Goal: Check status: Check status

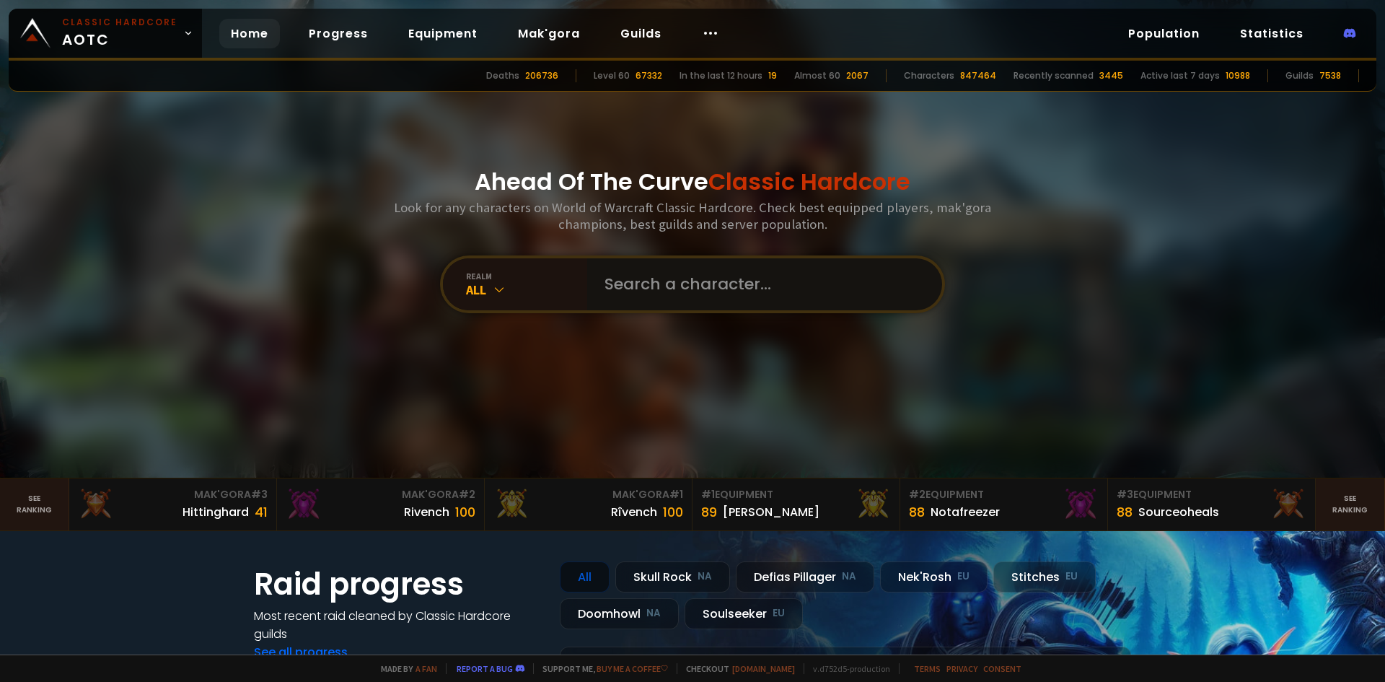
click at [693, 290] on input "text" at bounding box center [760, 284] width 329 height 52
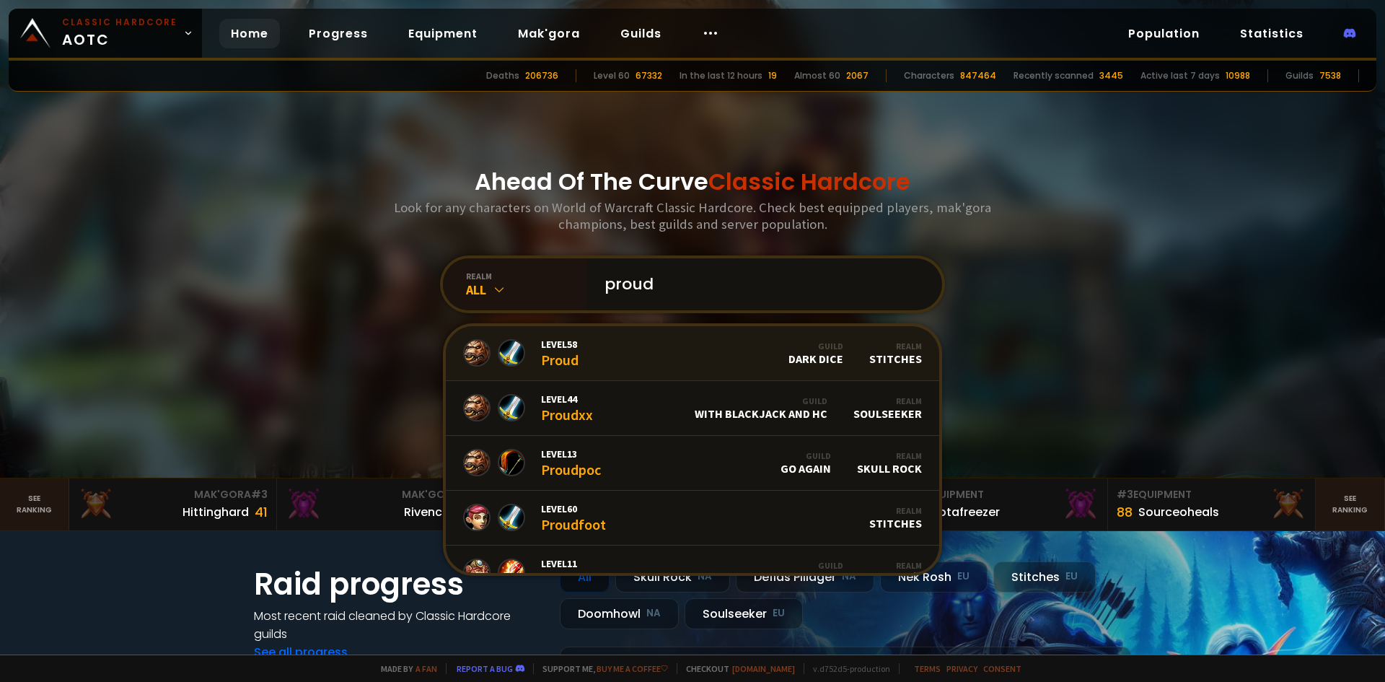
type input "proud"
click at [541, 343] on span "Level 58" at bounding box center [560, 344] width 38 height 13
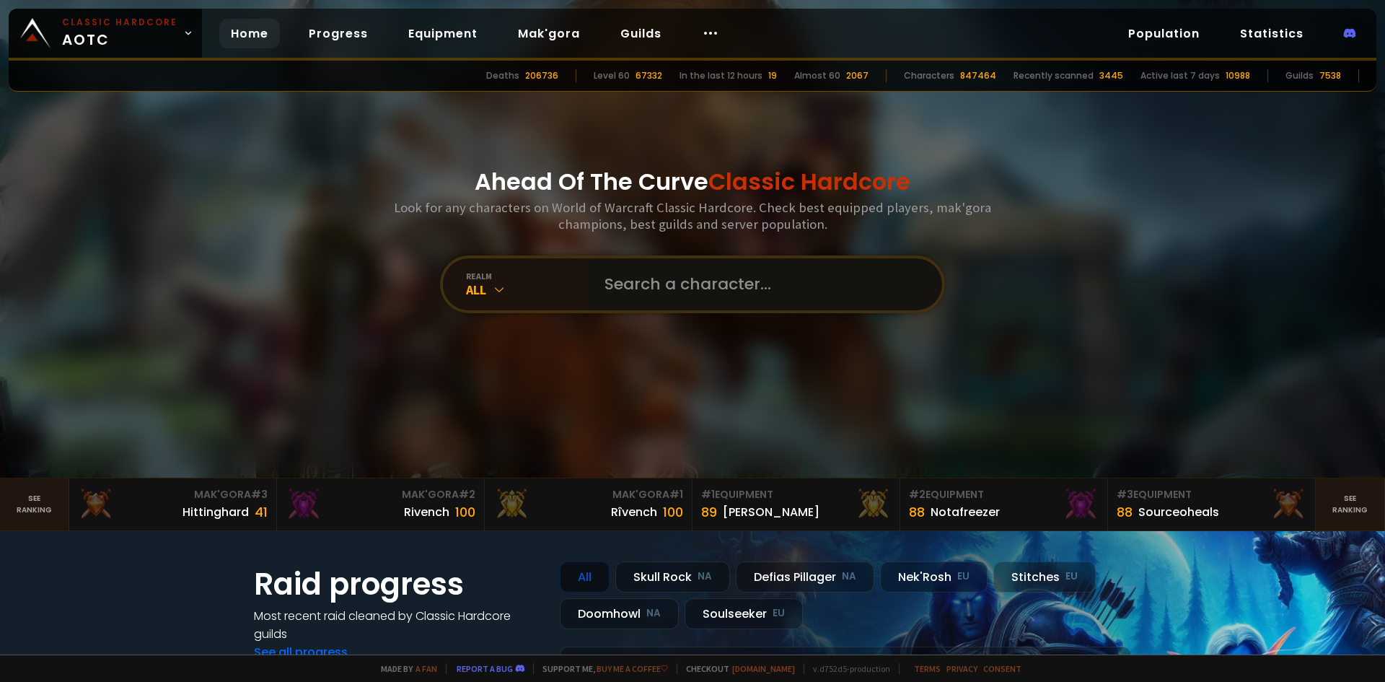
click at [775, 287] on input "text" at bounding box center [760, 284] width 329 height 52
type input "magicxx"
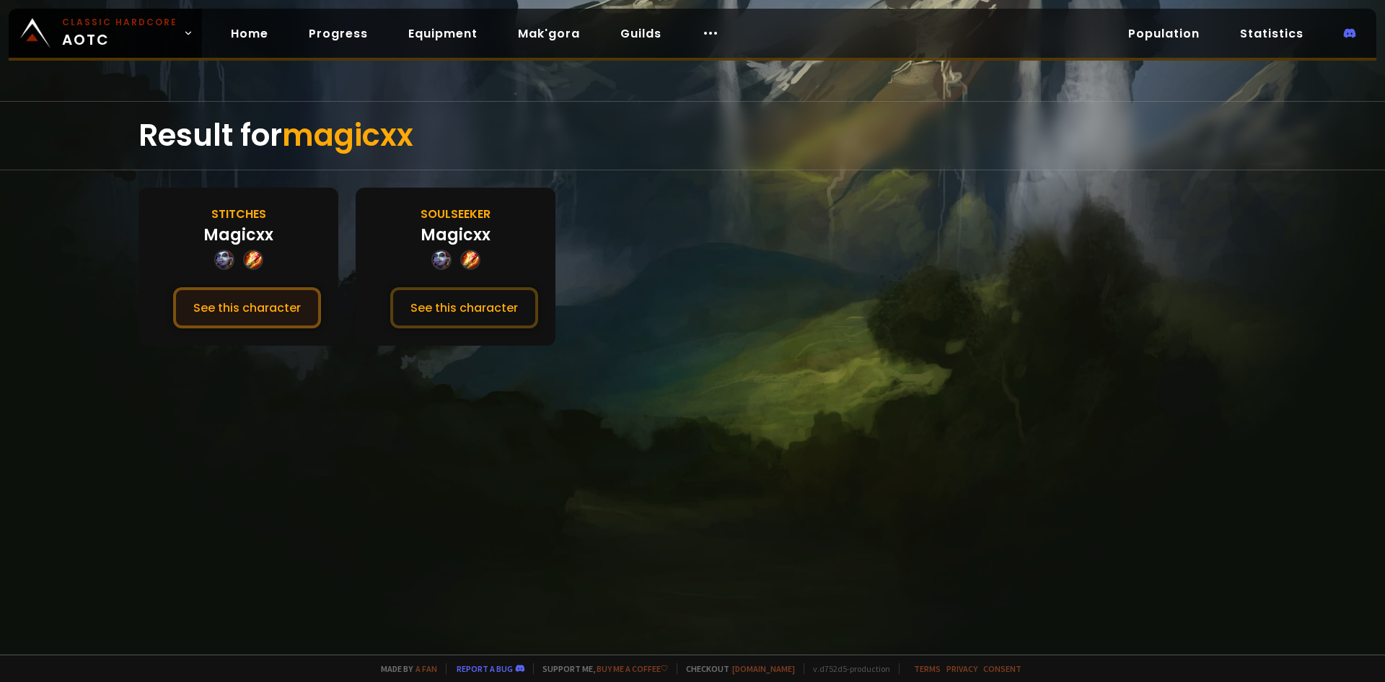
click at [255, 300] on button "See this character" at bounding box center [247, 307] width 148 height 41
